Goal: Use online tool/utility

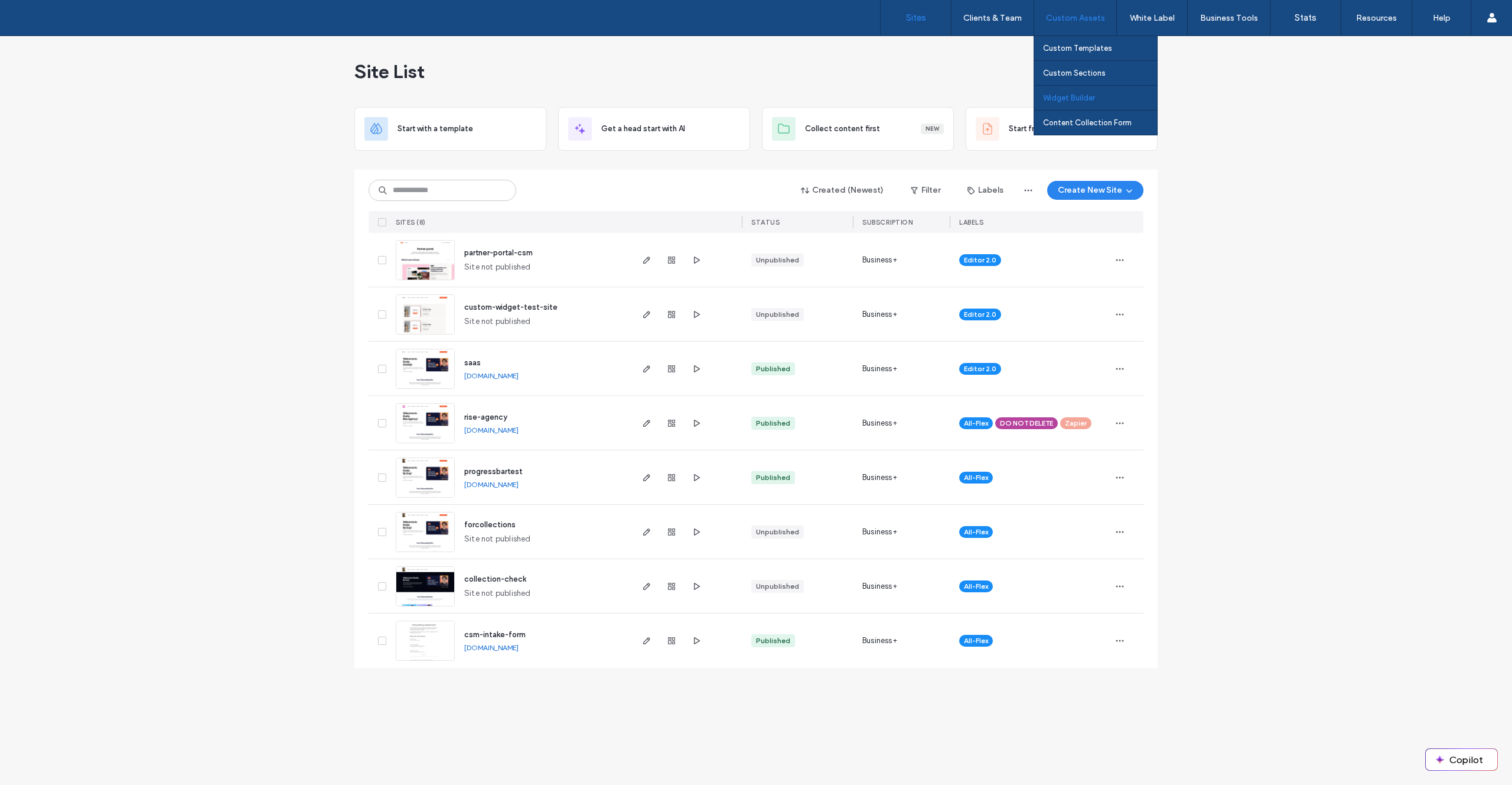
click at [1064, 101] on label "Widget Builder" at bounding box center [1068, 97] width 52 height 9
